Goal: Information Seeking & Learning: Learn about a topic

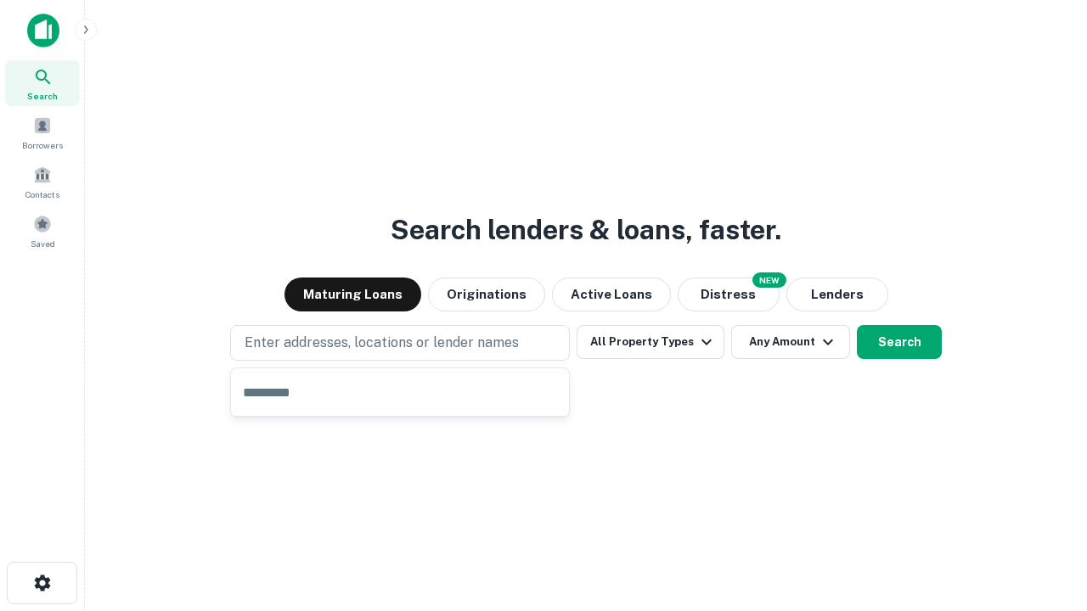
type input "**********"
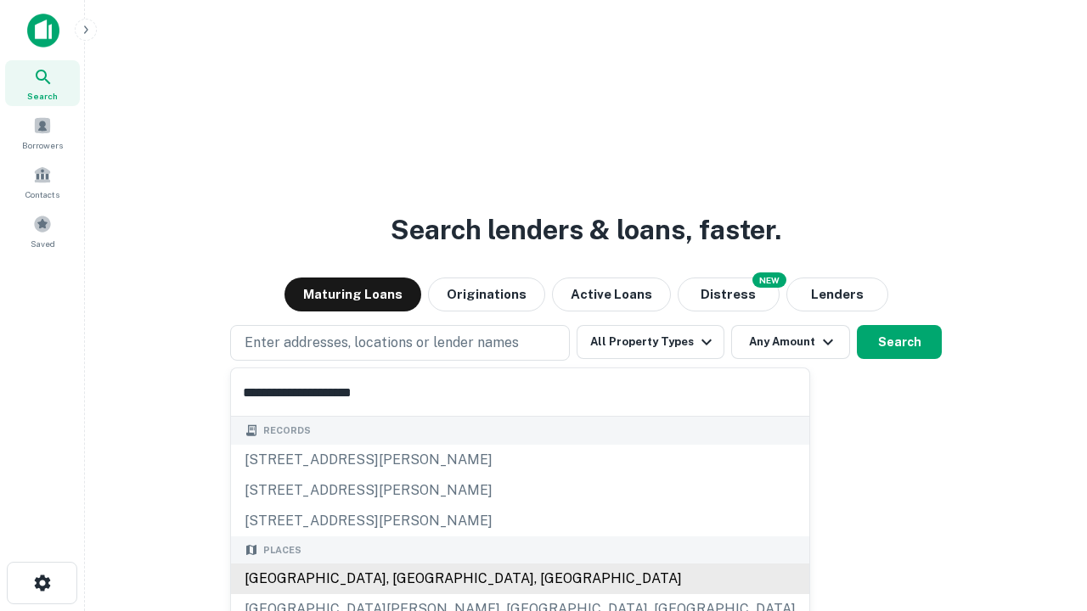
click at [406, 579] on div "Santa Monica, CA, USA" at bounding box center [520, 579] width 578 height 31
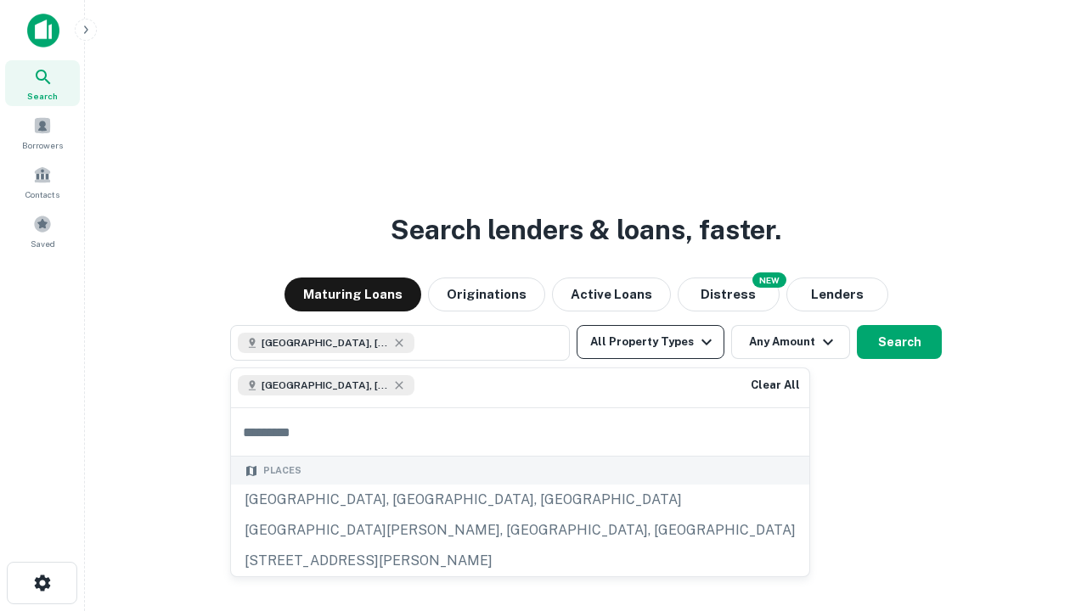
click at [650, 342] on button "All Property Types" at bounding box center [651, 342] width 148 height 34
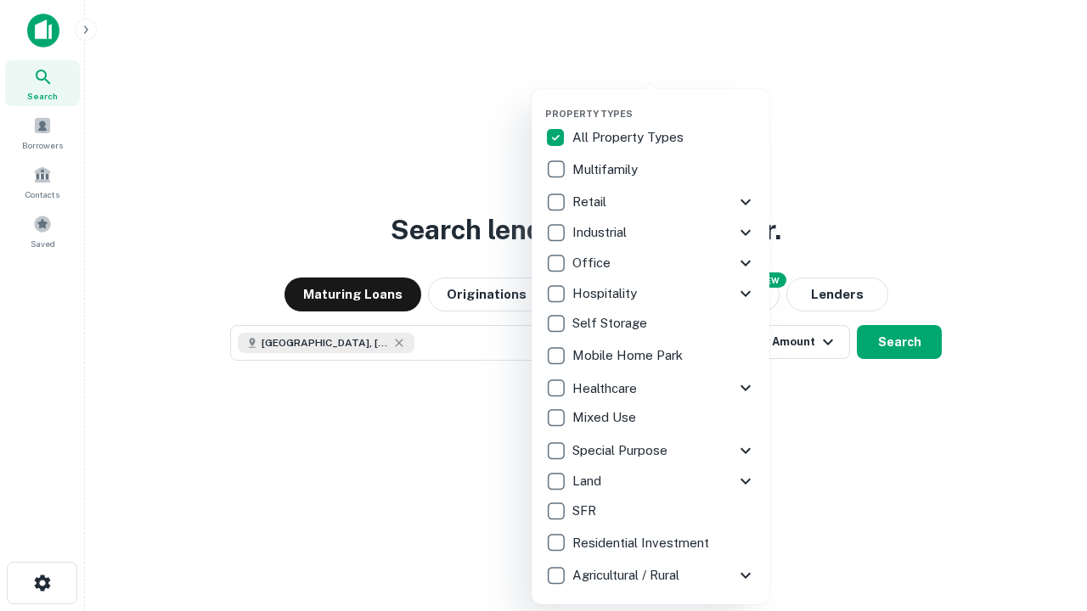
click at [664, 103] on button "button" at bounding box center [664, 103] width 238 height 1
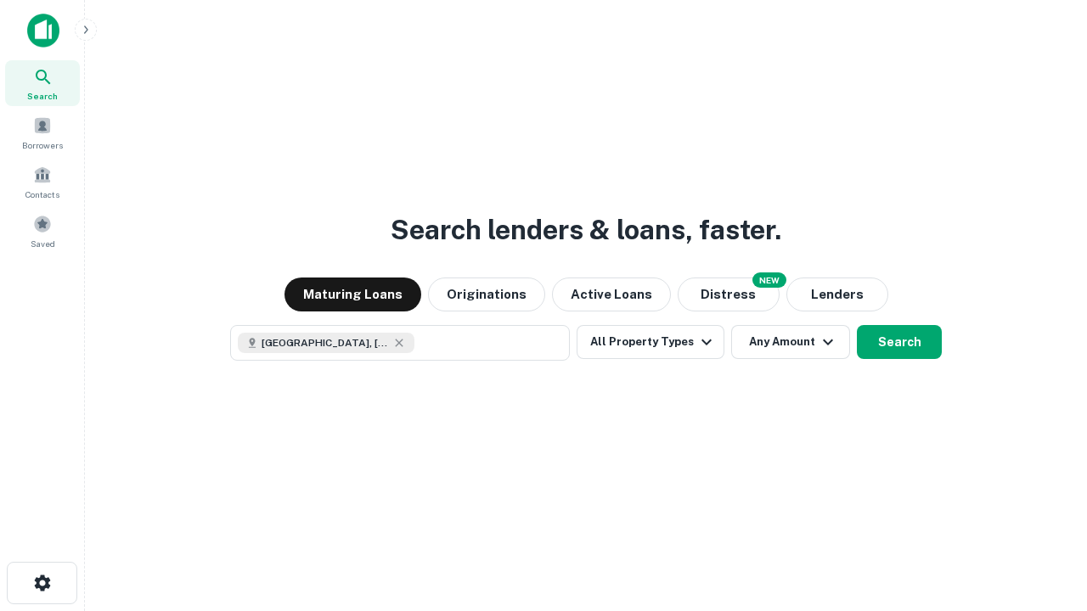
scroll to position [27, 0]
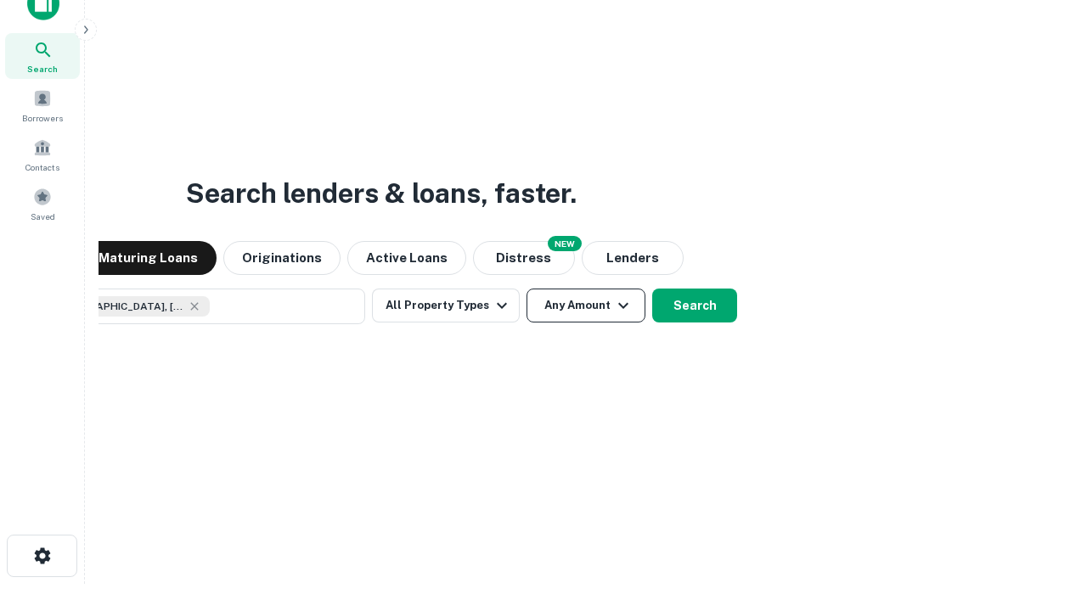
click at [526, 289] on button "Any Amount" at bounding box center [585, 306] width 119 height 34
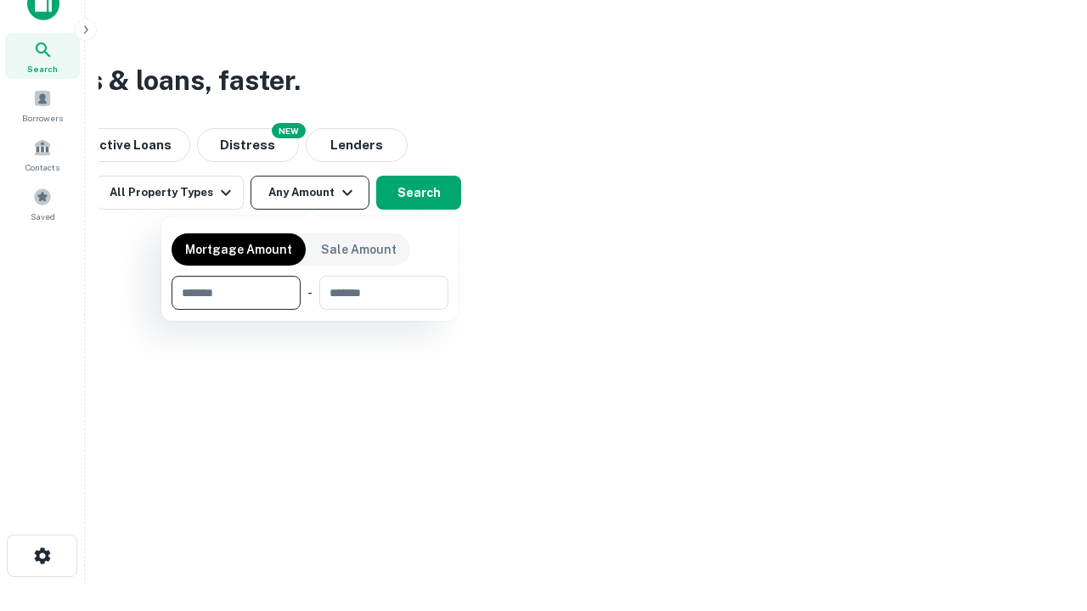
type input "*******"
click at [310, 310] on button "button" at bounding box center [310, 310] width 277 height 1
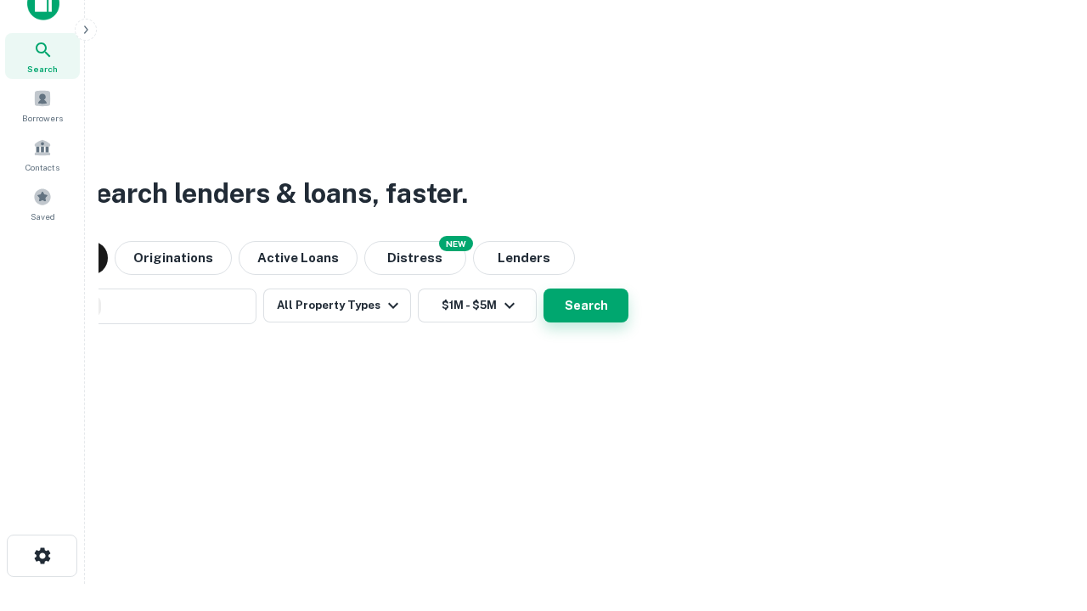
click at [543, 289] on button "Search" at bounding box center [585, 306] width 85 height 34
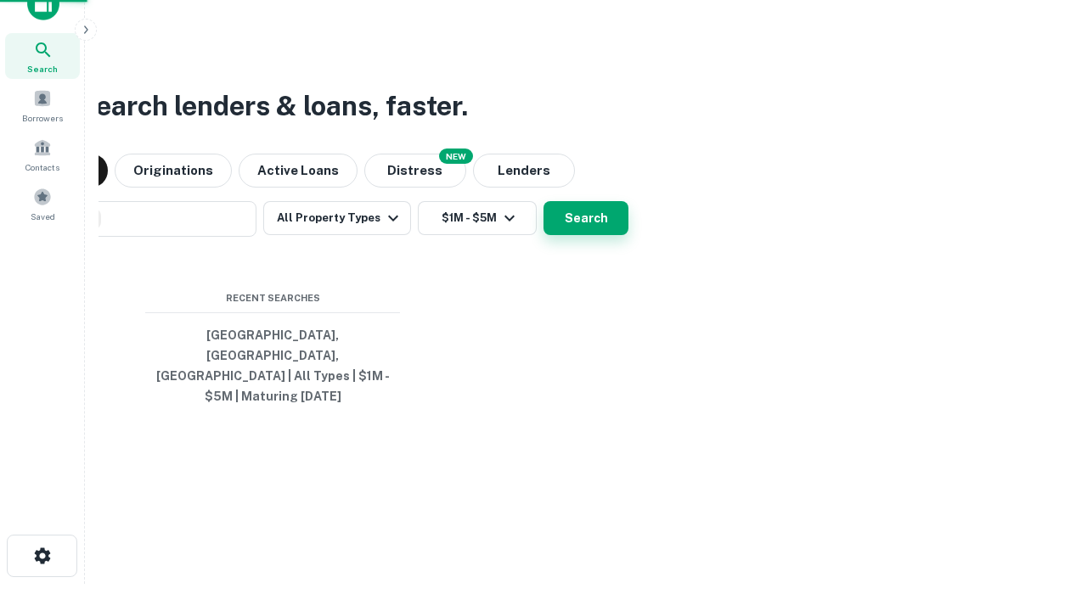
scroll to position [55, 481]
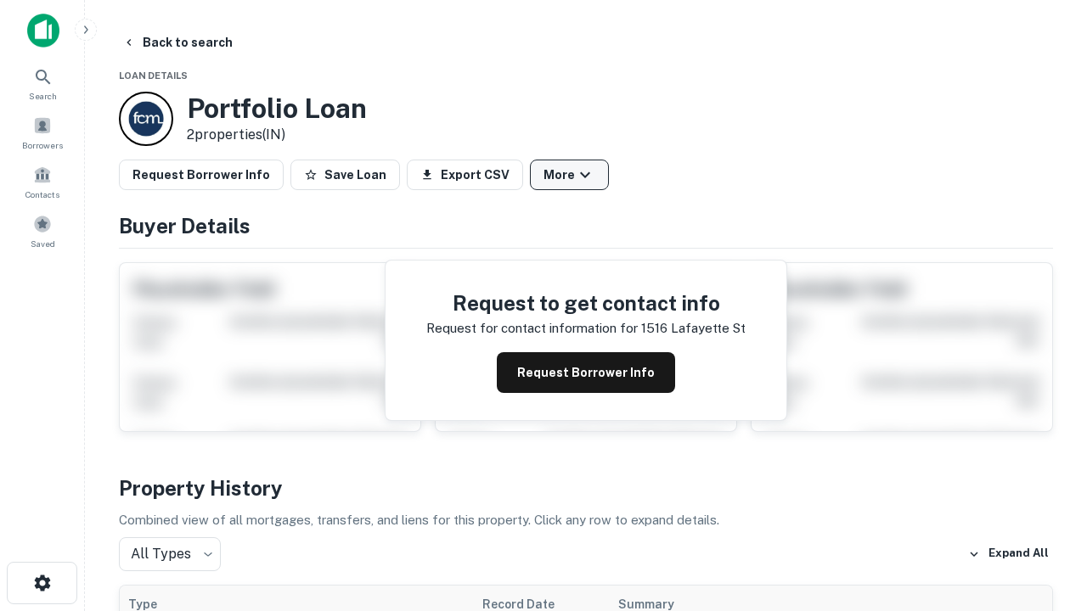
click at [569, 175] on button "More" at bounding box center [569, 175] width 79 height 31
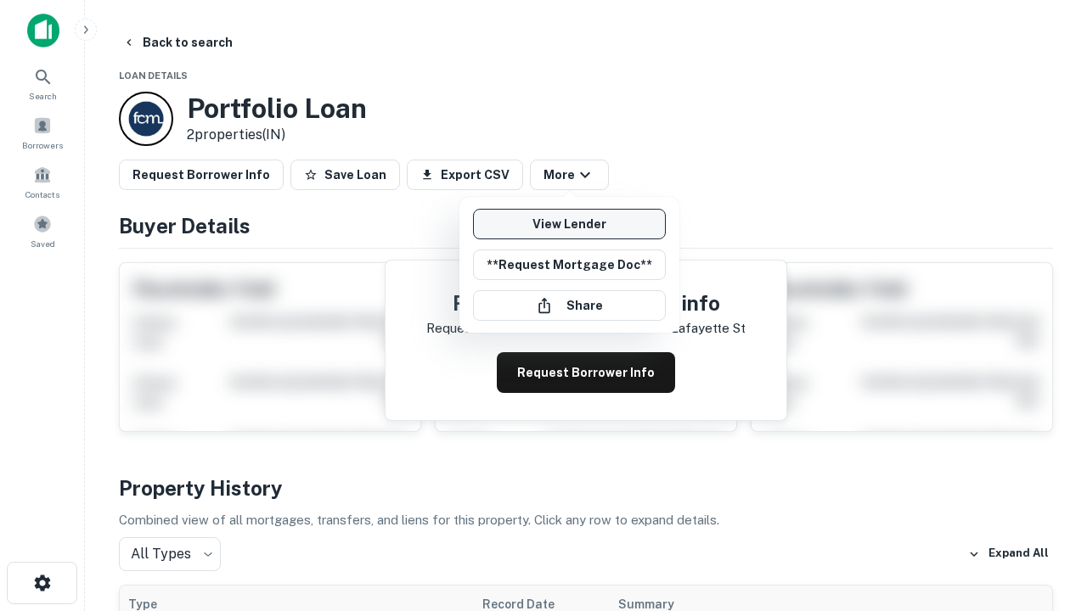
click at [569, 224] on link "View Lender" at bounding box center [569, 224] width 193 height 31
